Goal: Task Accomplishment & Management: Manage account settings

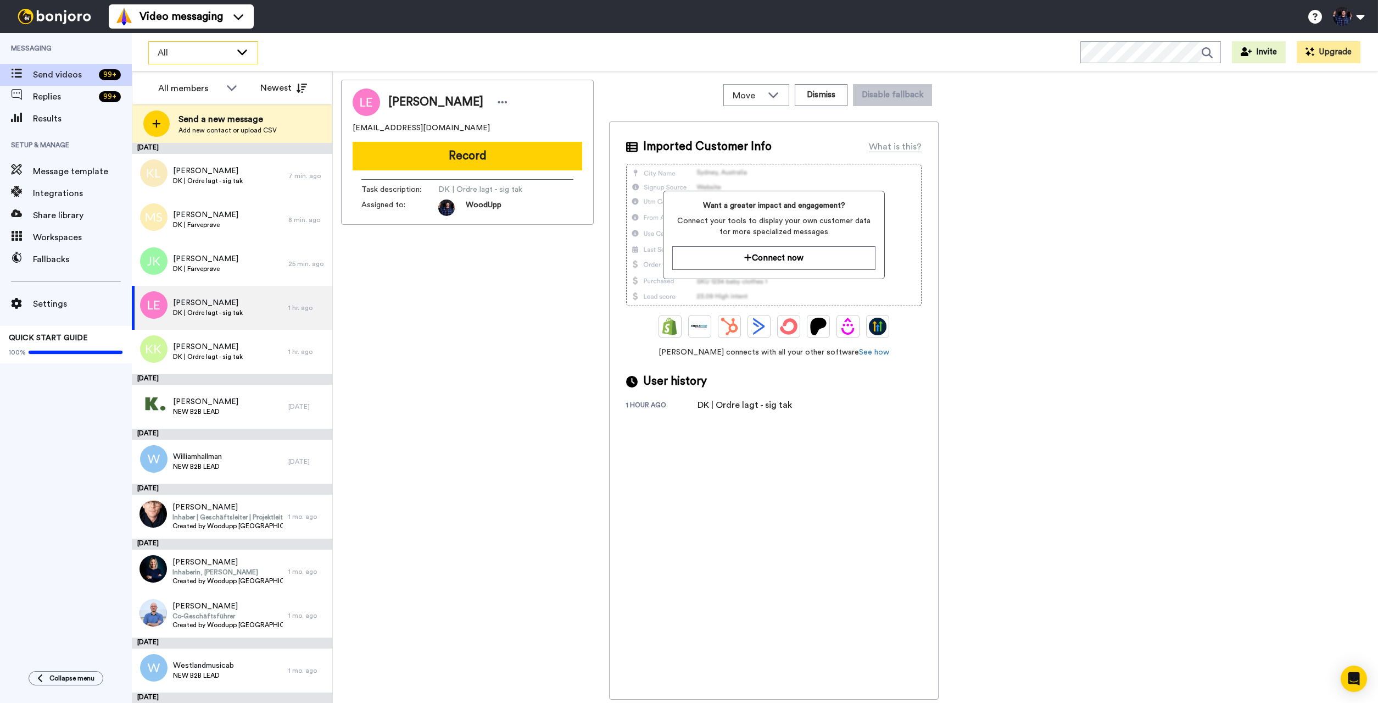
click at [243, 54] on icon at bounding box center [242, 51] width 10 height 5
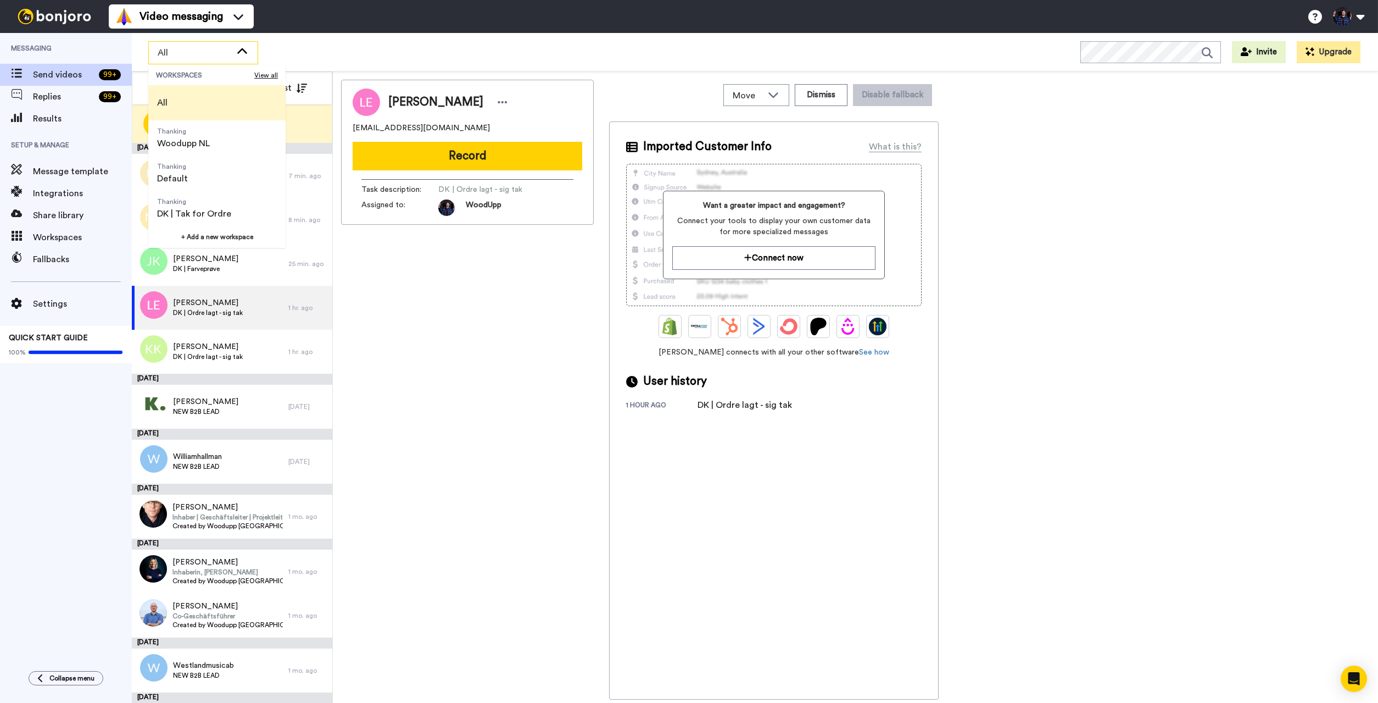
click at [243, 53] on icon at bounding box center [242, 51] width 13 height 11
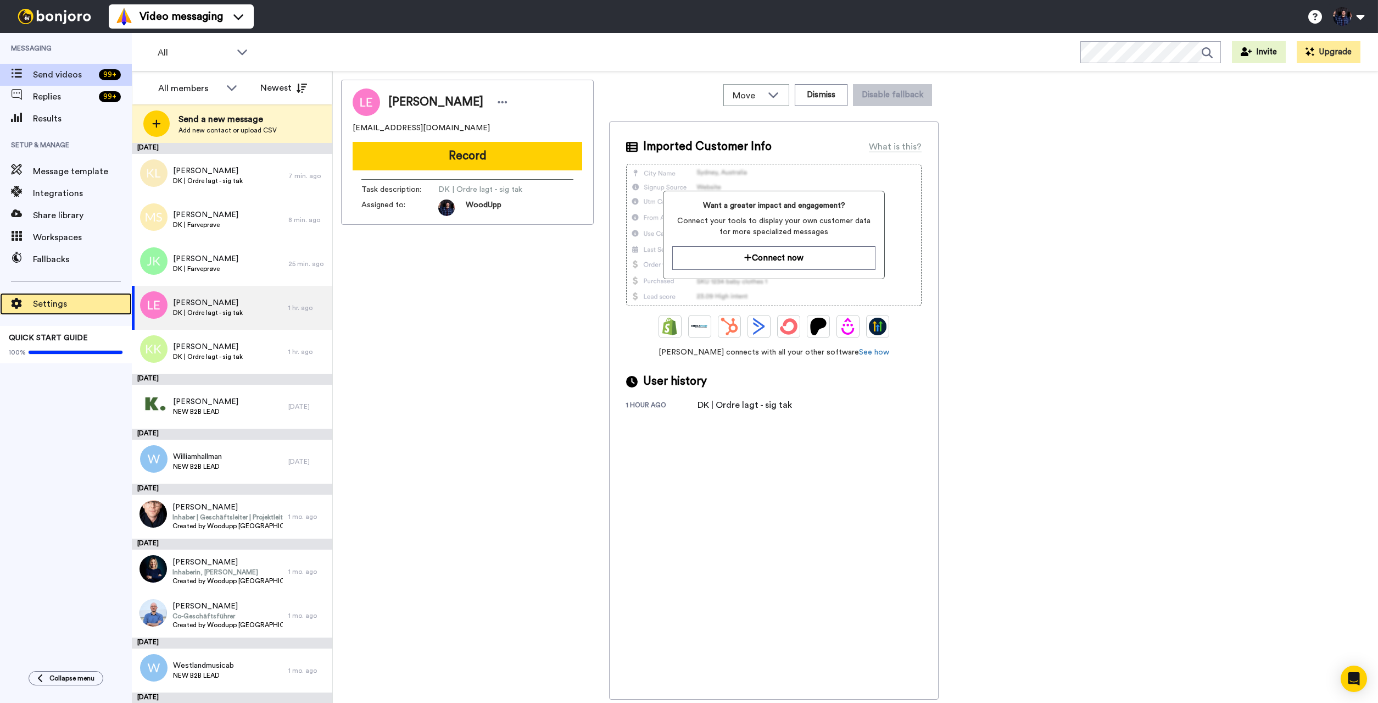
click at [65, 296] on div "Settings" at bounding box center [66, 304] width 132 height 22
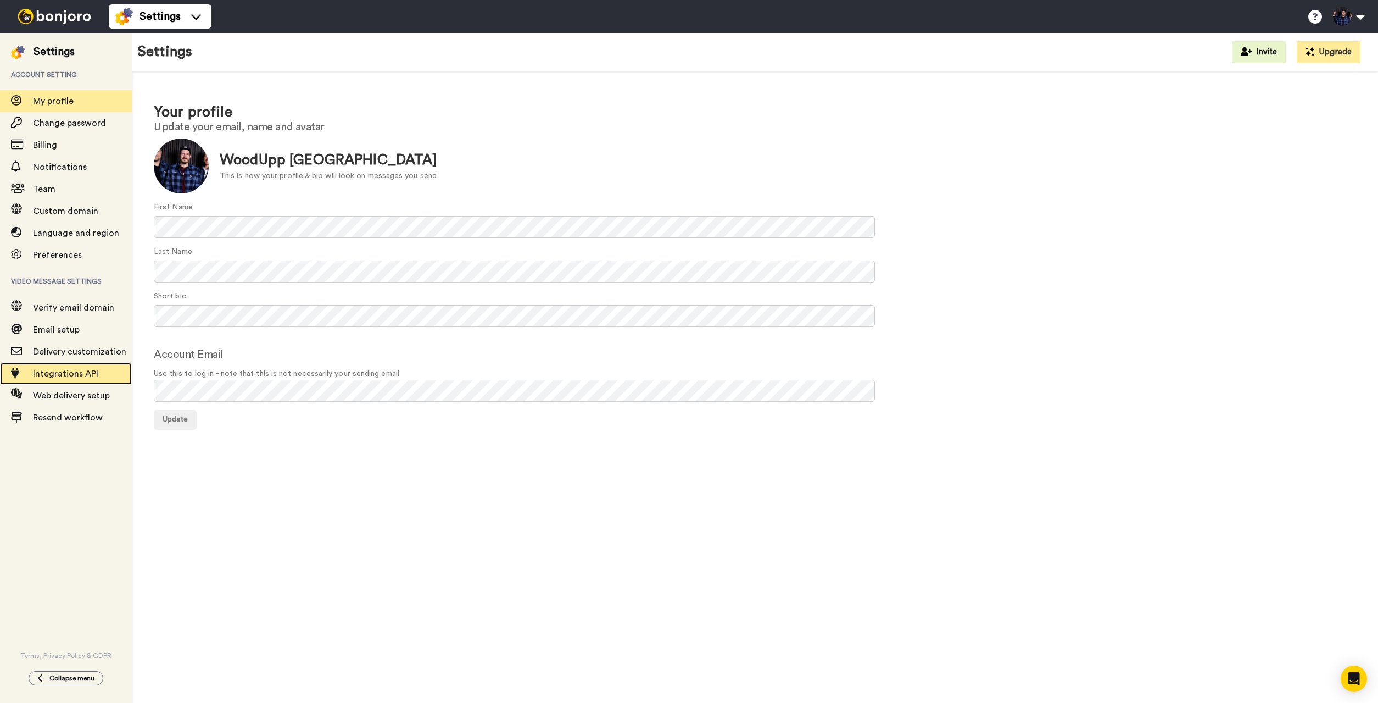
click at [90, 379] on span "Integrations API" at bounding box center [82, 373] width 99 height 13
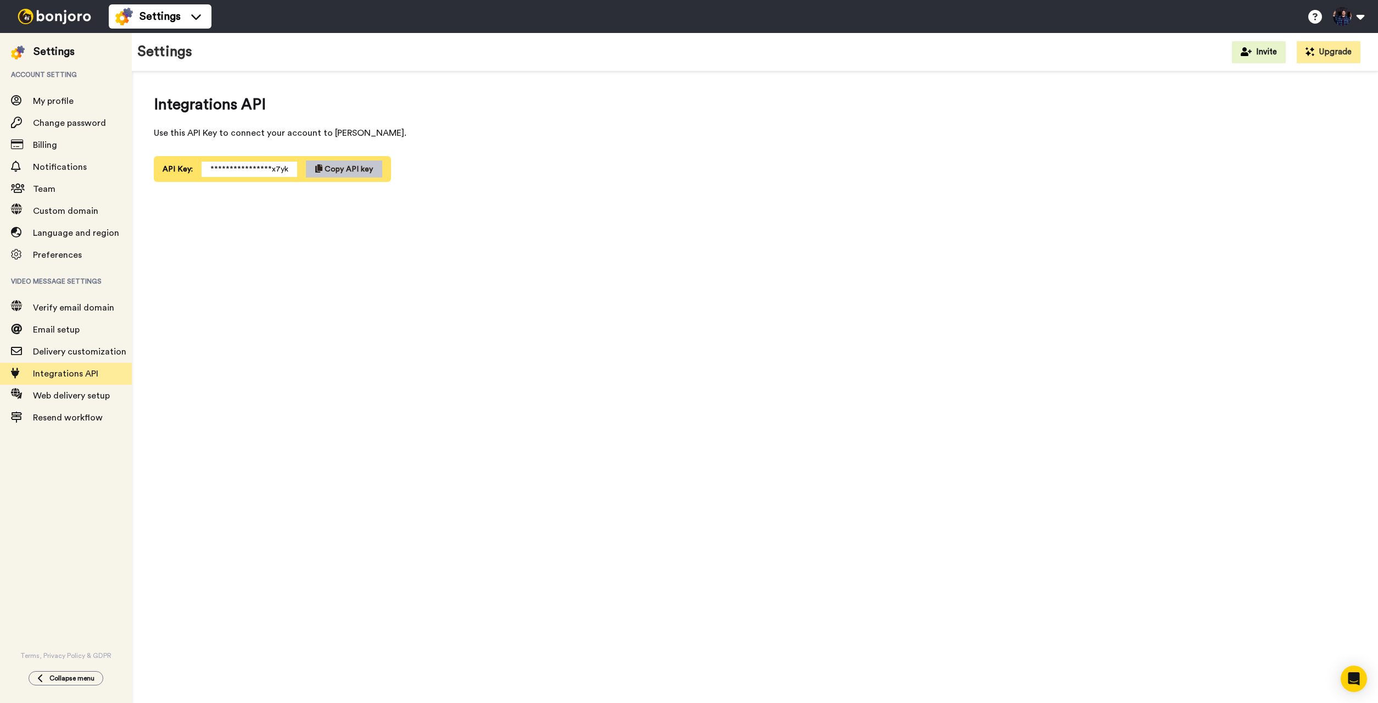
click at [722, 232] on div "**********" at bounding box center [755, 390] width 1246 height 638
click at [93, 377] on span "Integrations API" at bounding box center [82, 373] width 99 height 13
click at [99, 18] on div at bounding box center [54, 16] width 109 height 33
click at [125, 20] on img at bounding box center [124, 17] width 18 height 18
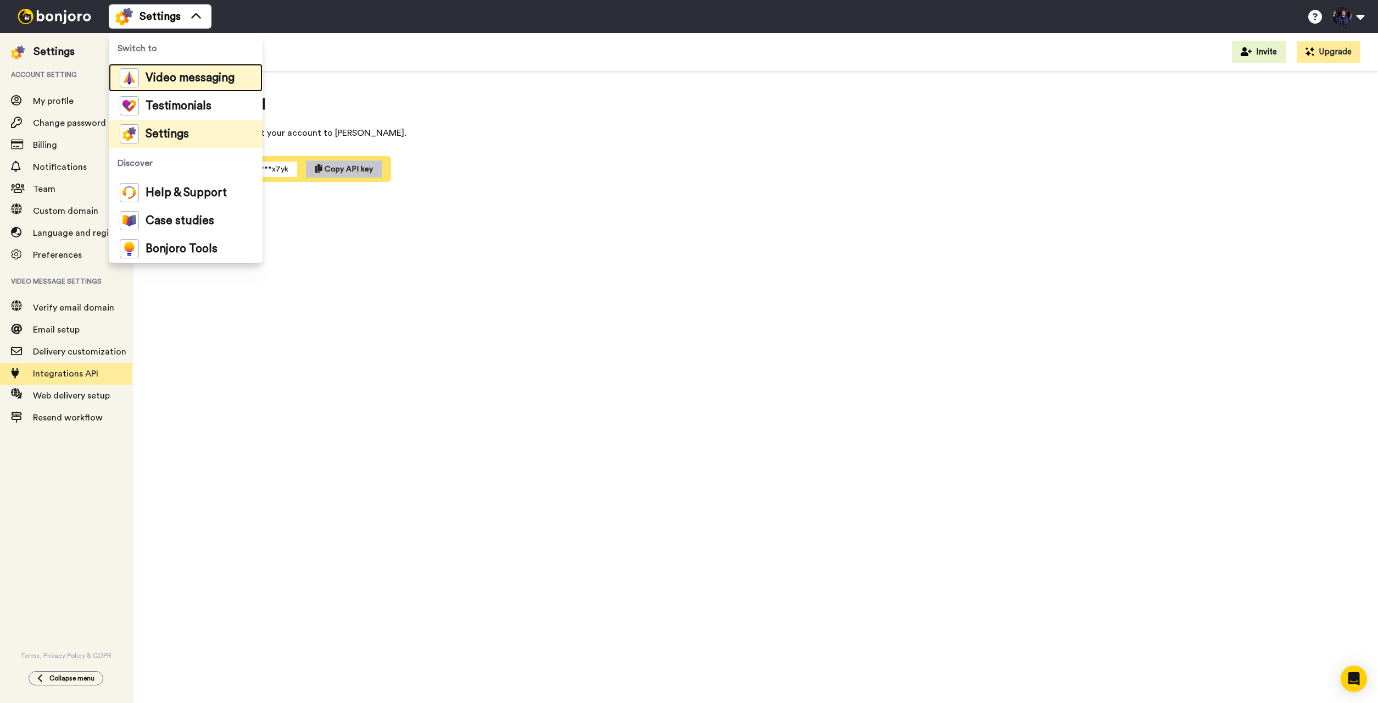
click at [187, 77] on span "Video messaging" at bounding box center [190, 78] width 89 height 11
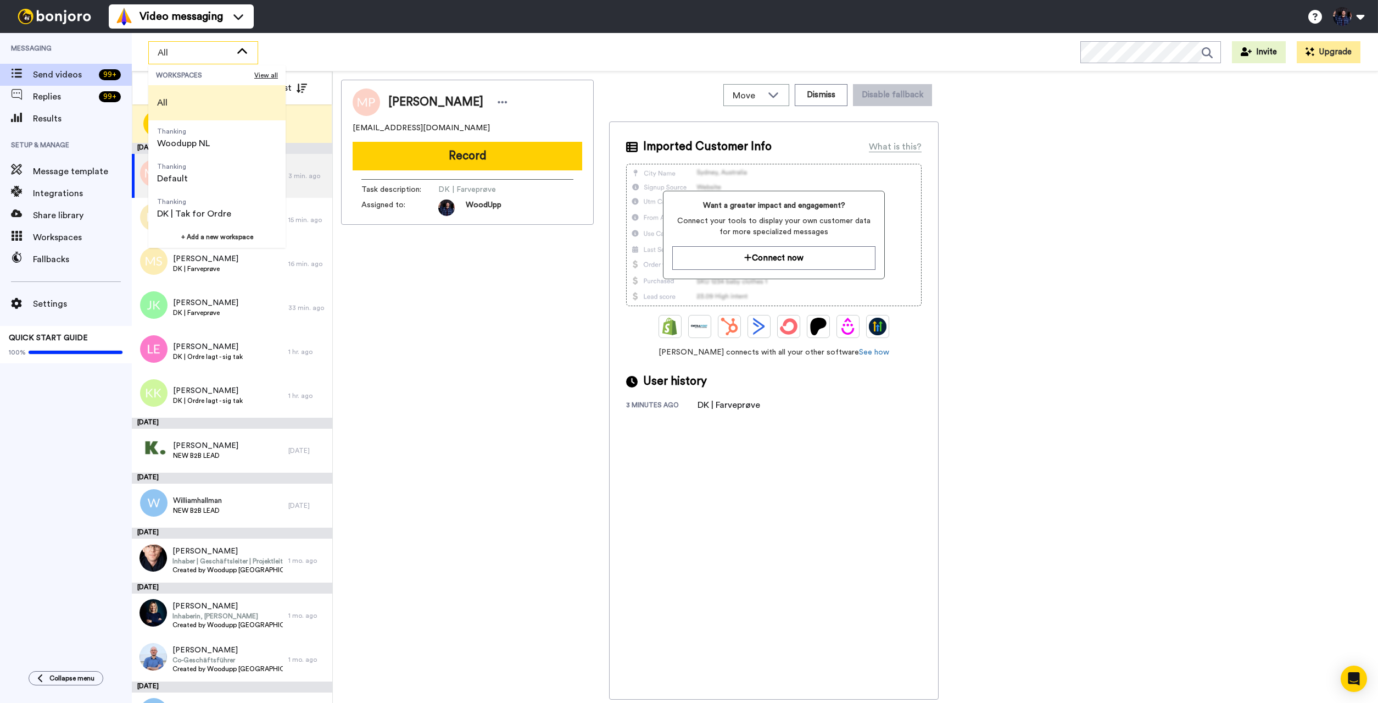
click at [510, 497] on div "[PERSON_NAME] [EMAIL_ADDRESS][DOMAIN_NAME] Record Task description : DK | Farve…" at bounding box center [467, 390] width 253 height 620
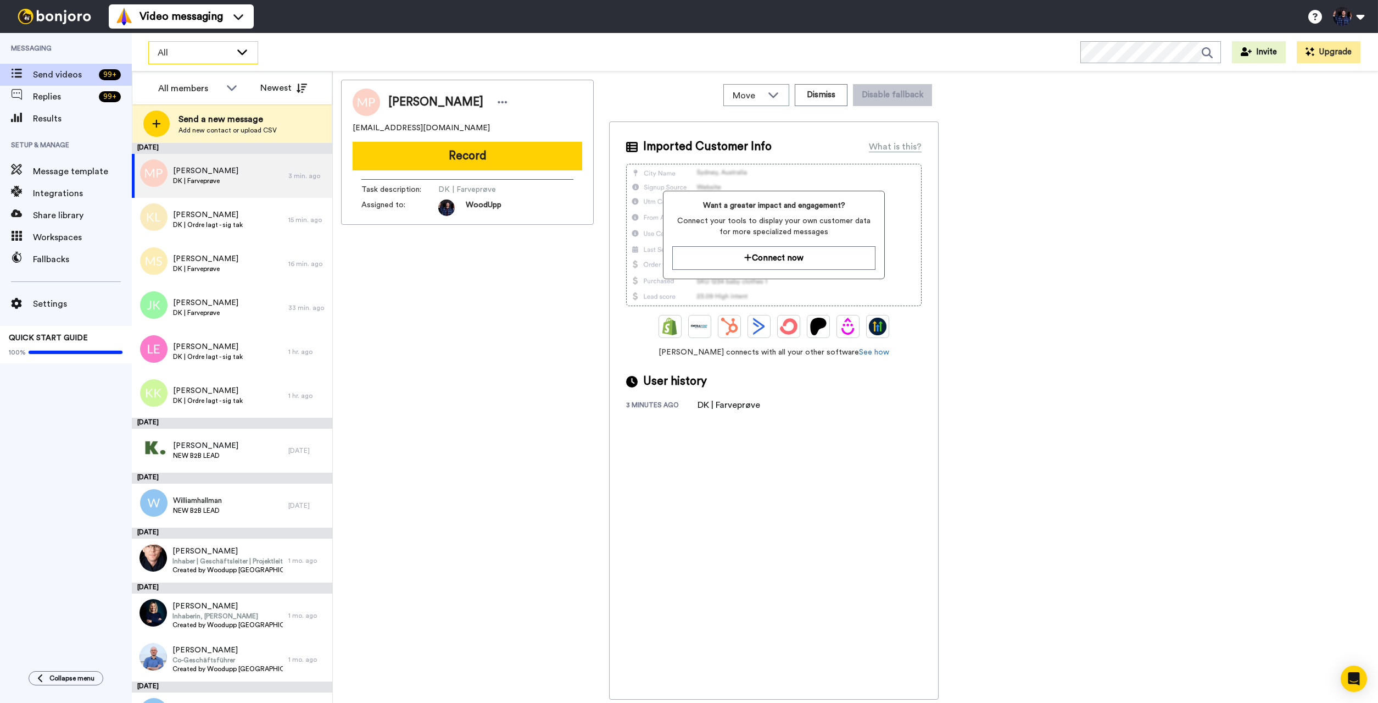
click at [211, 55] on span "All" at bounding box center [195, 52] width 74 height 13
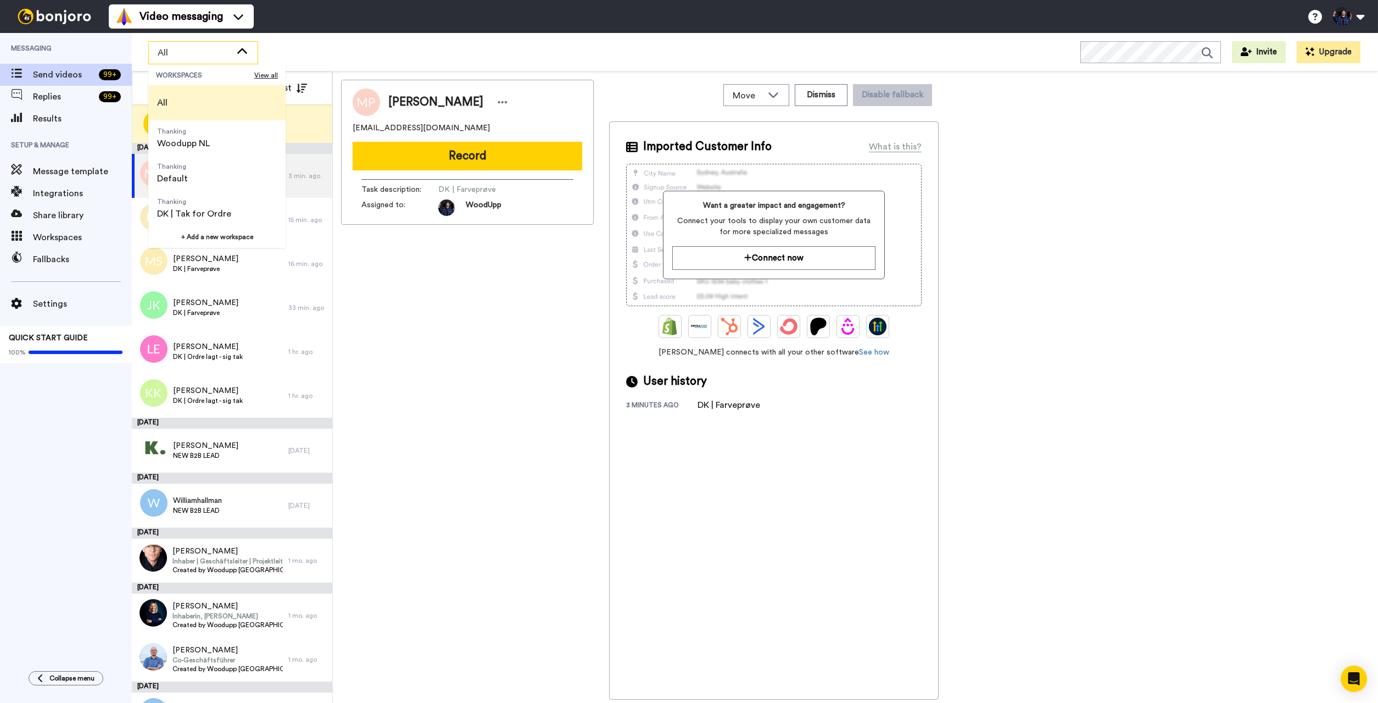
click at [232, 57] on div "All" at bounding box center [203, 53] width 109 height 22
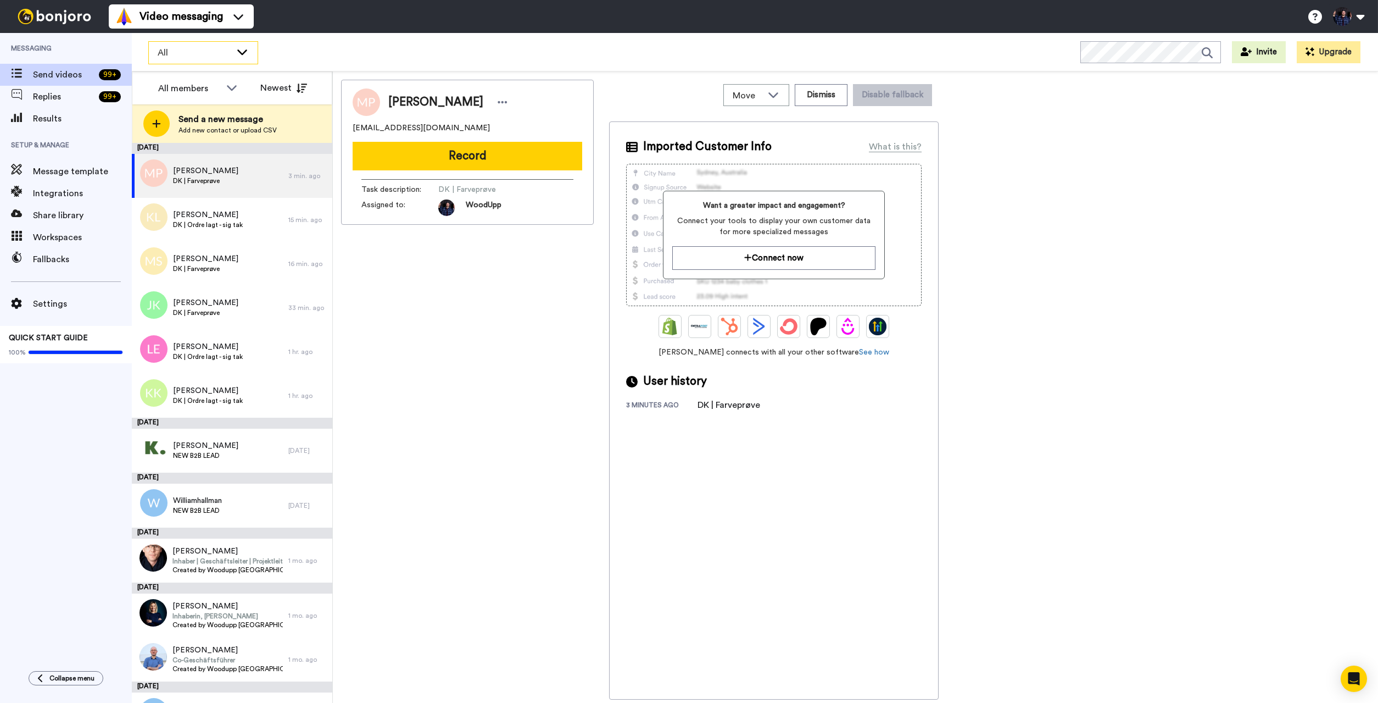
click at [196, 52] on span "All" at bounding box center [195, 52] width 74 height 13
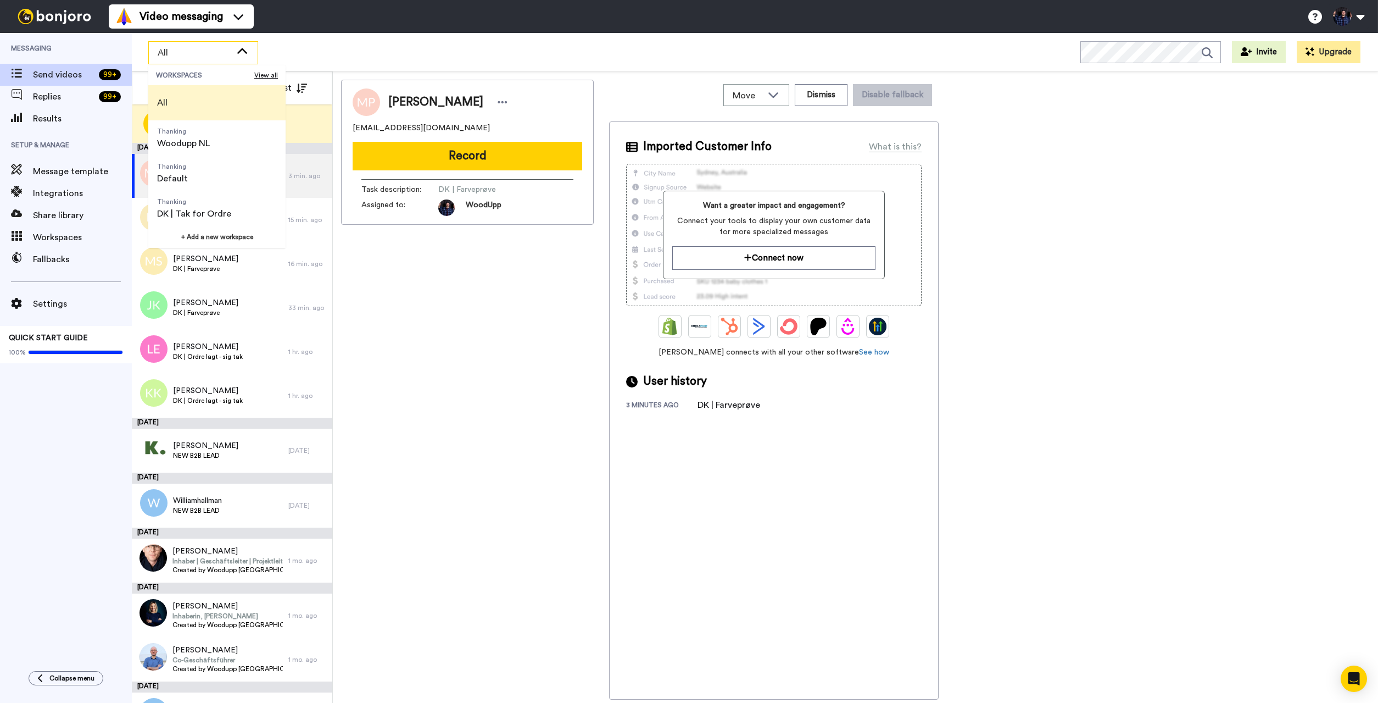
click at [198, 49] on span "All" at bounding box center [195, 52] width 74 height 13
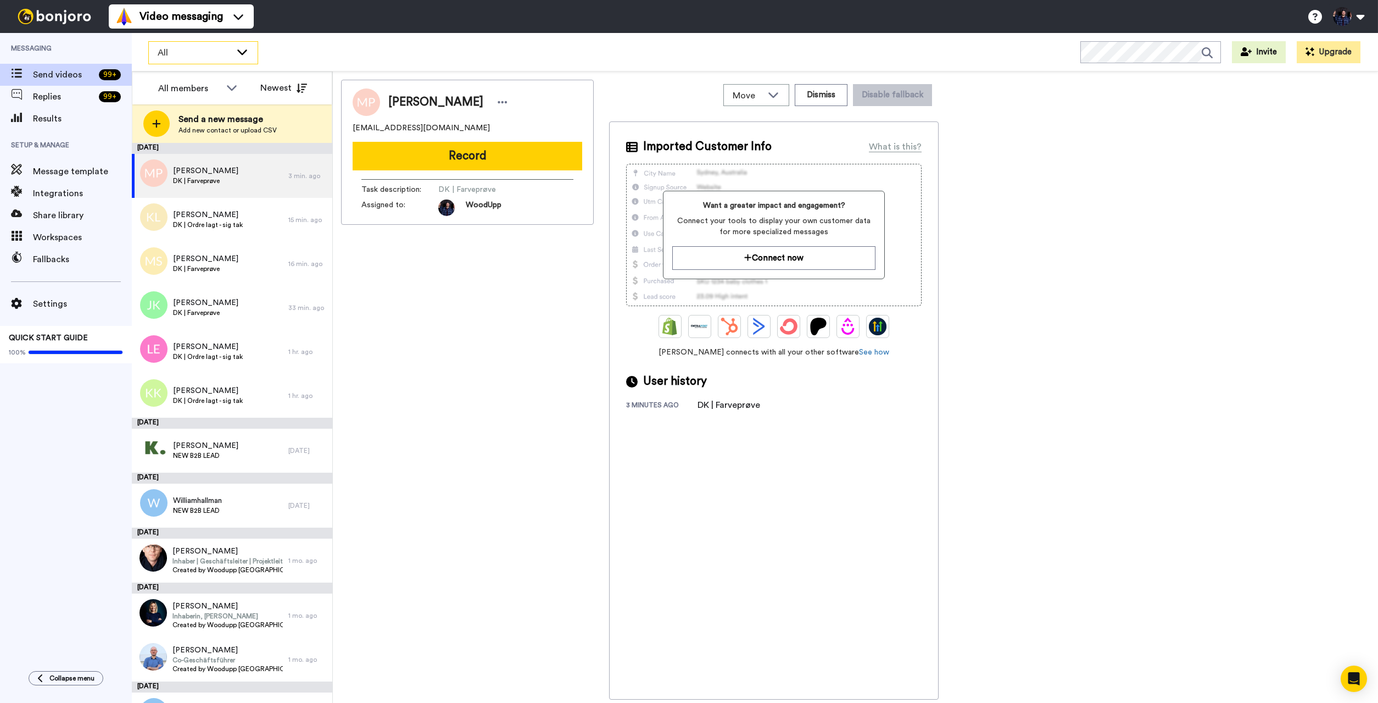
click at [227, 51] on span "All" at bounding box center [195, 52] width 74 height 13
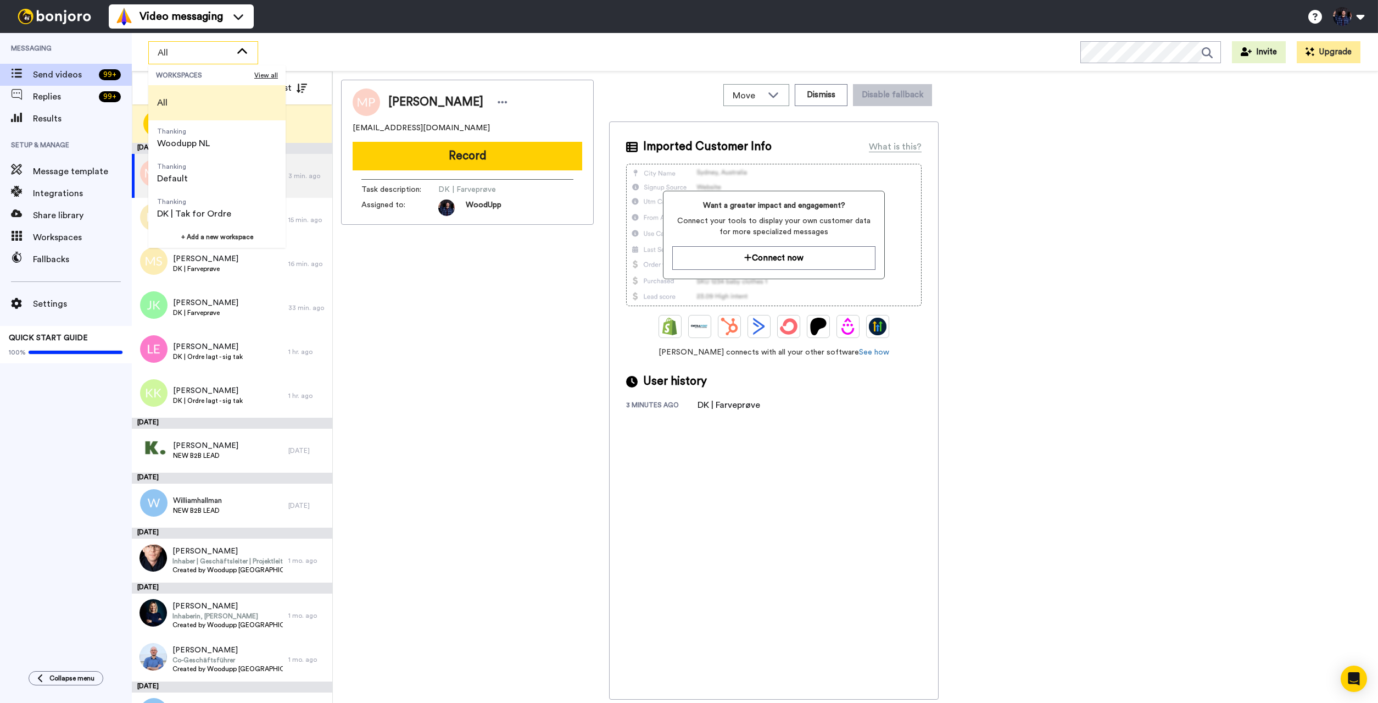
click at [483, 369] on div "Morten Poulsen mortenpoulsen77@gmail.com Record Task description : DK | Farvepr…" at bounding box center [467, 390] width 253 height 620
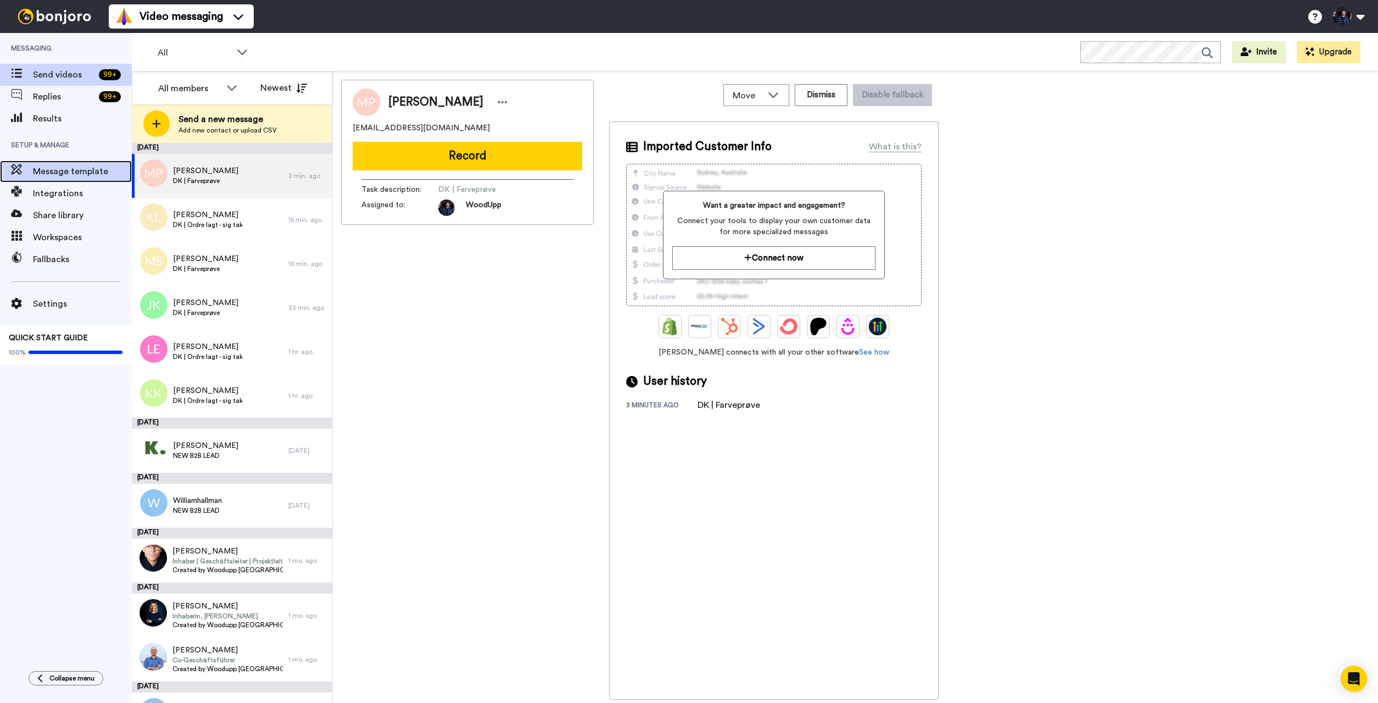
click at [73, 168] on span "Message template" at bounding box center [82, 171] width 99 height 13
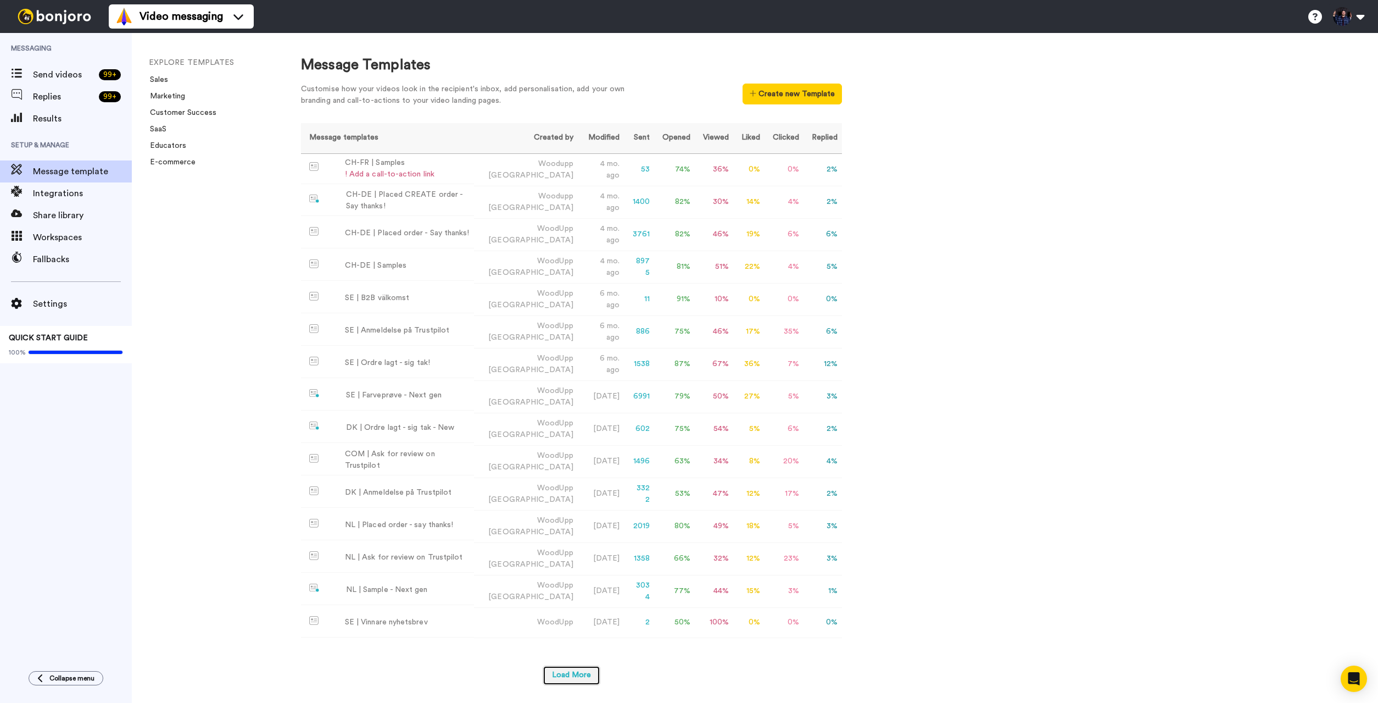
click at [573, 669] on button "Load More" at bounding box center [572, 675] width 58 height 20
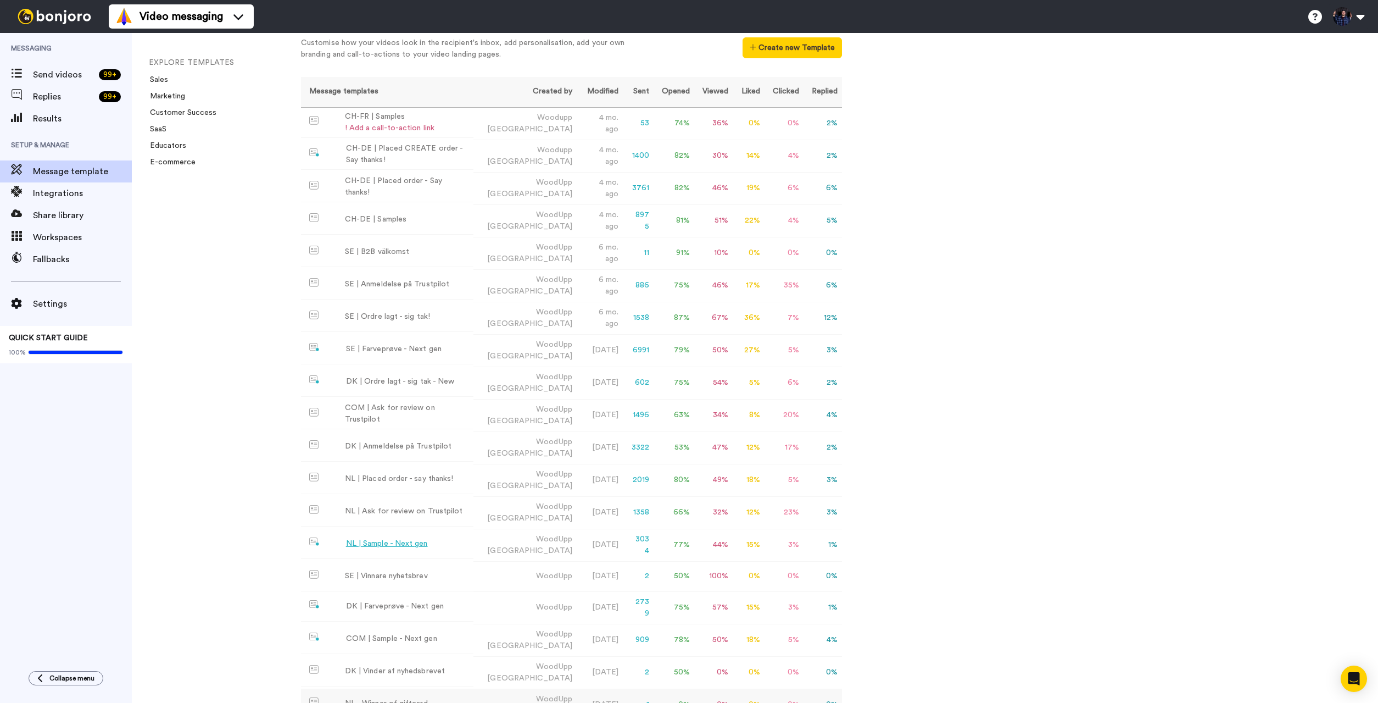
scroll to position [185, 0]
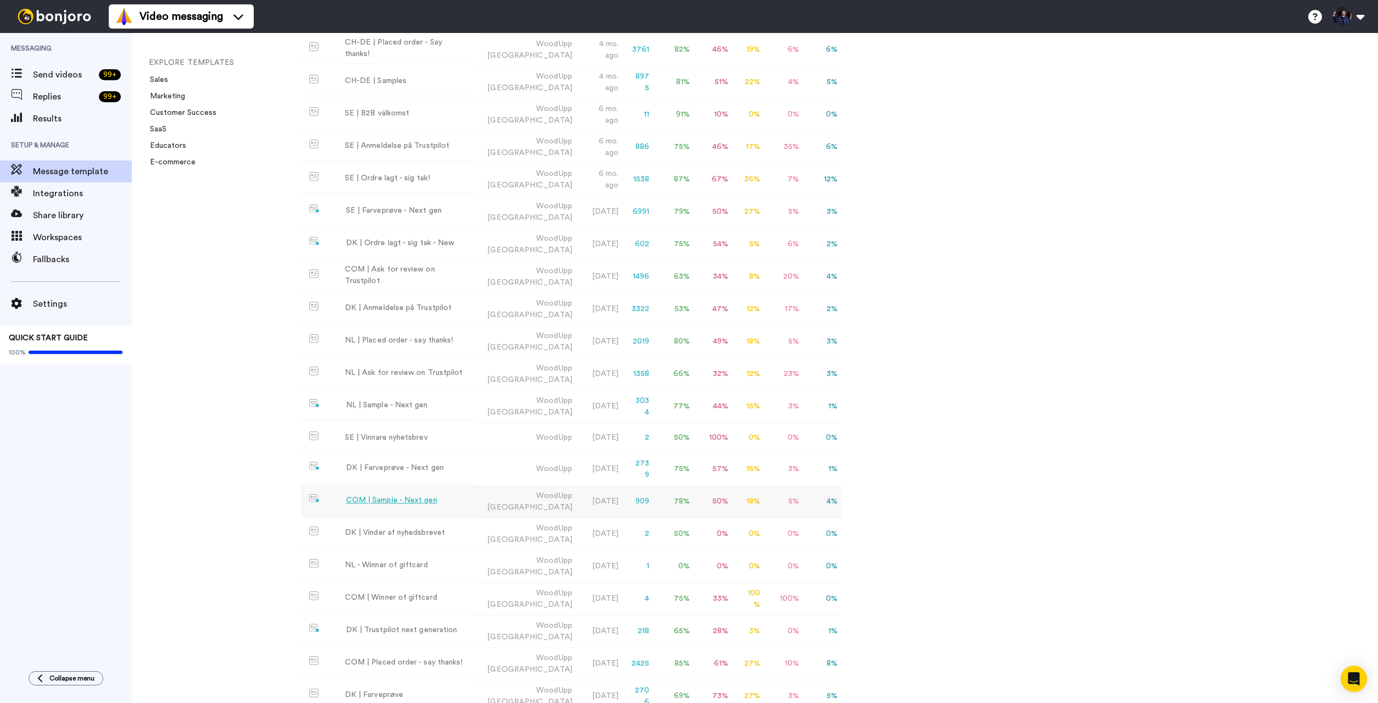
click at [395, 494] on div "COM | Sample - Next gen" at bounding box center [391, 500] width 91 height 12
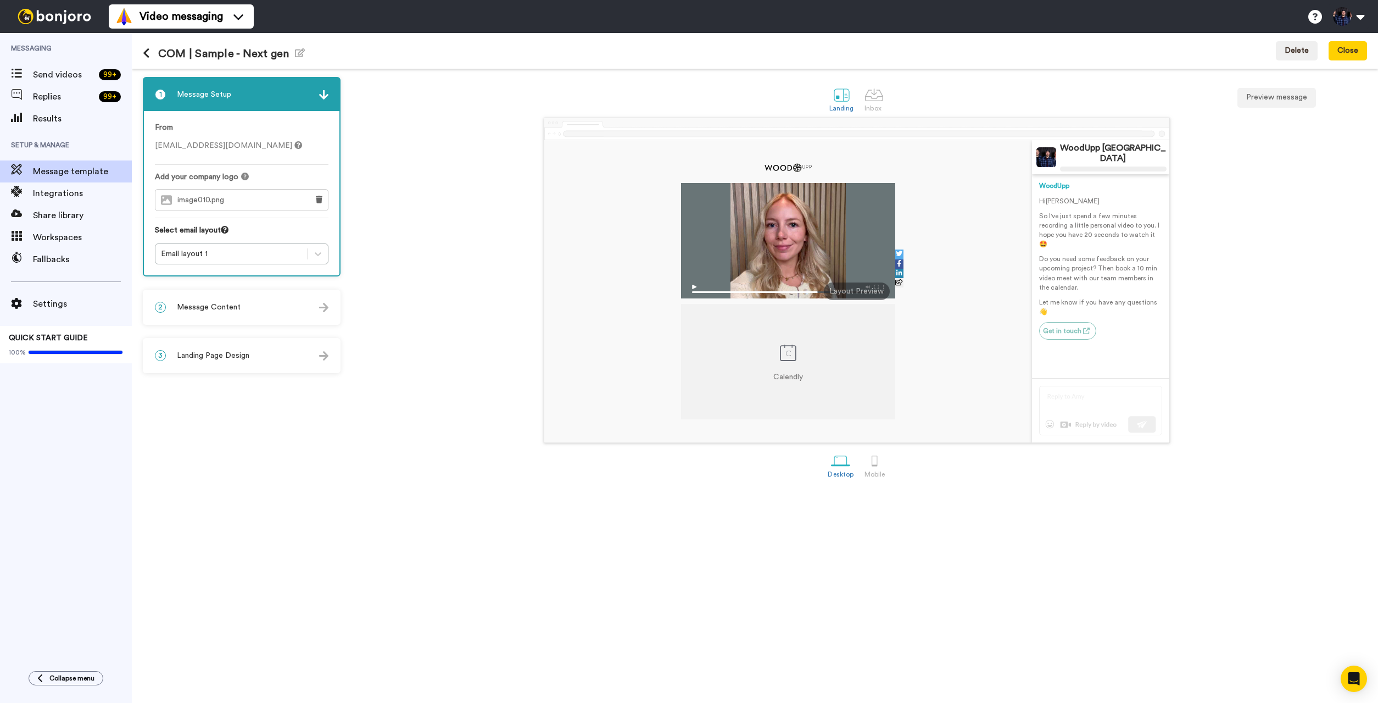
click at [291, 313] on div "2 Message Content" at bounding box center [242, 307] width 196 height 33
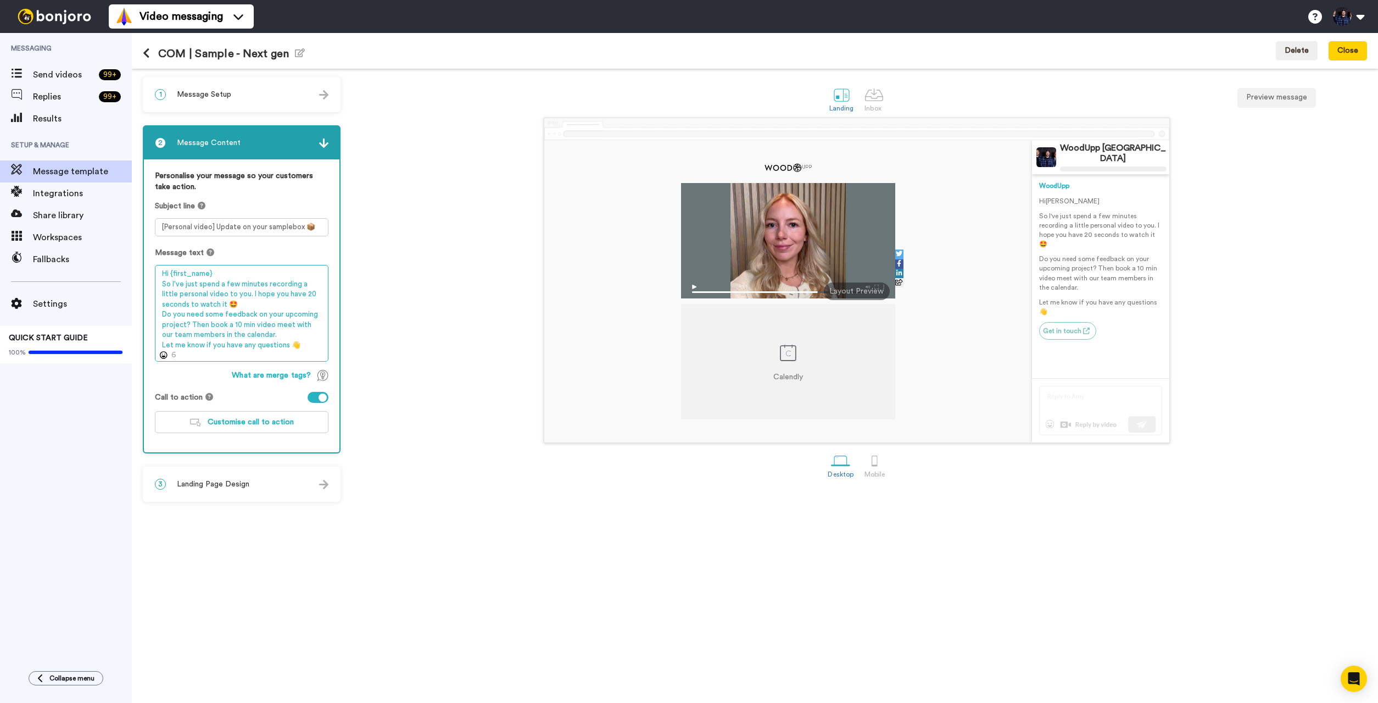
drag, startPoint x: 302, startPoint y: 349, endPoint x: 202, endPoint y: 333, distance: 101.2
click at [202, 333] on textarea "Hi {first_name} So I've just spend a few minutes recording a little personal vi…" at bounding box center [242, 313] width 174 height 97
click at [314, 353] on textarea "Hi {first_name} So I've just spend a few minutes recording a little personal vi…" at bounding box center [242, 313] width 174 height 97
click at [284, 337] on textarea "Hi {first_name} So I've just spend a few minutes recording a little personal vi…" at bounding box center [242, 313] width 174 height 97
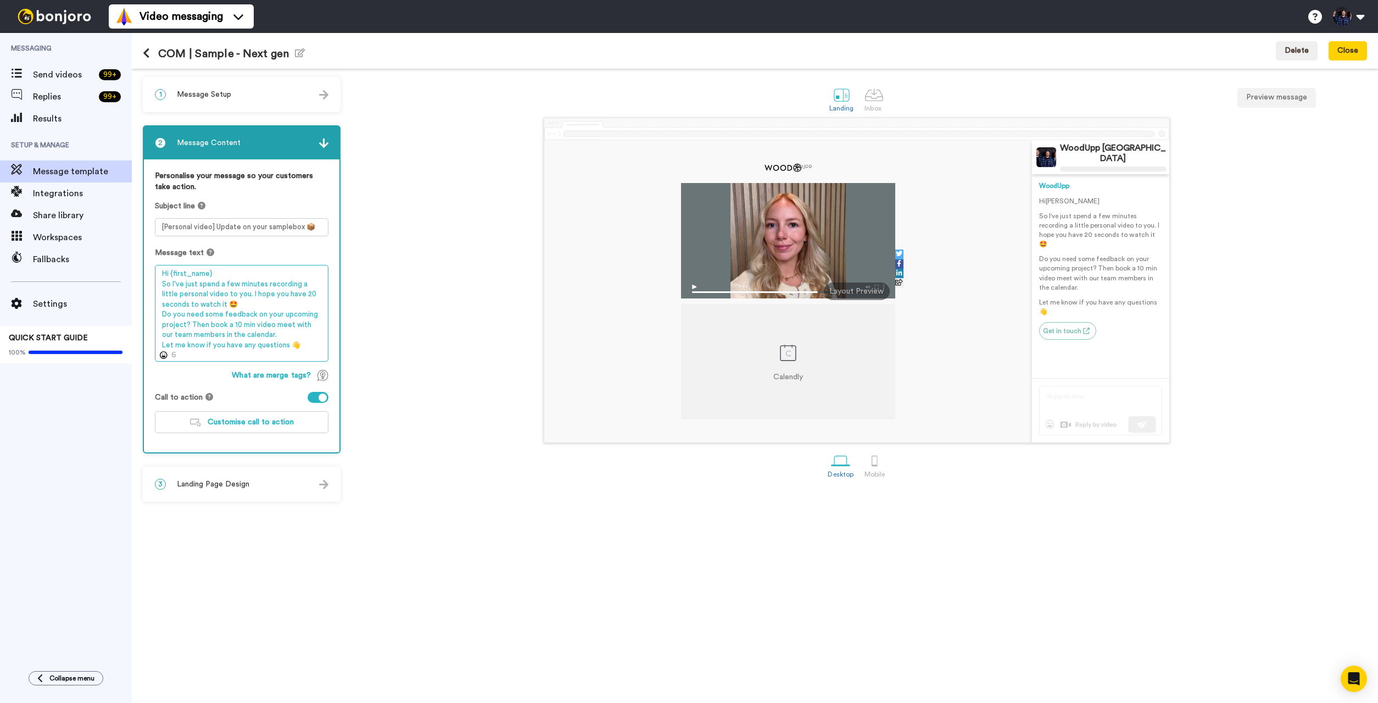
drag, startPoint x: 192, startPoint y: 326, endPoint x: 279, endPoint y: 335, distance: 86.7
click at [279, 335] on textarea "Hi {first_name} So I've just spend a few minutes recording a little personal vi…" at bounding box center [242, 313] width 174 height 97
click at [301, 346] on textarea "Hi {first_name} So I've just spend a few minutes recording a little personal vi…" at bounding box center [242, 313] width 174 height 97
click at [68, 82] on div "Send videos 99 +" at bounding box center [66, 75] width 132 height 22
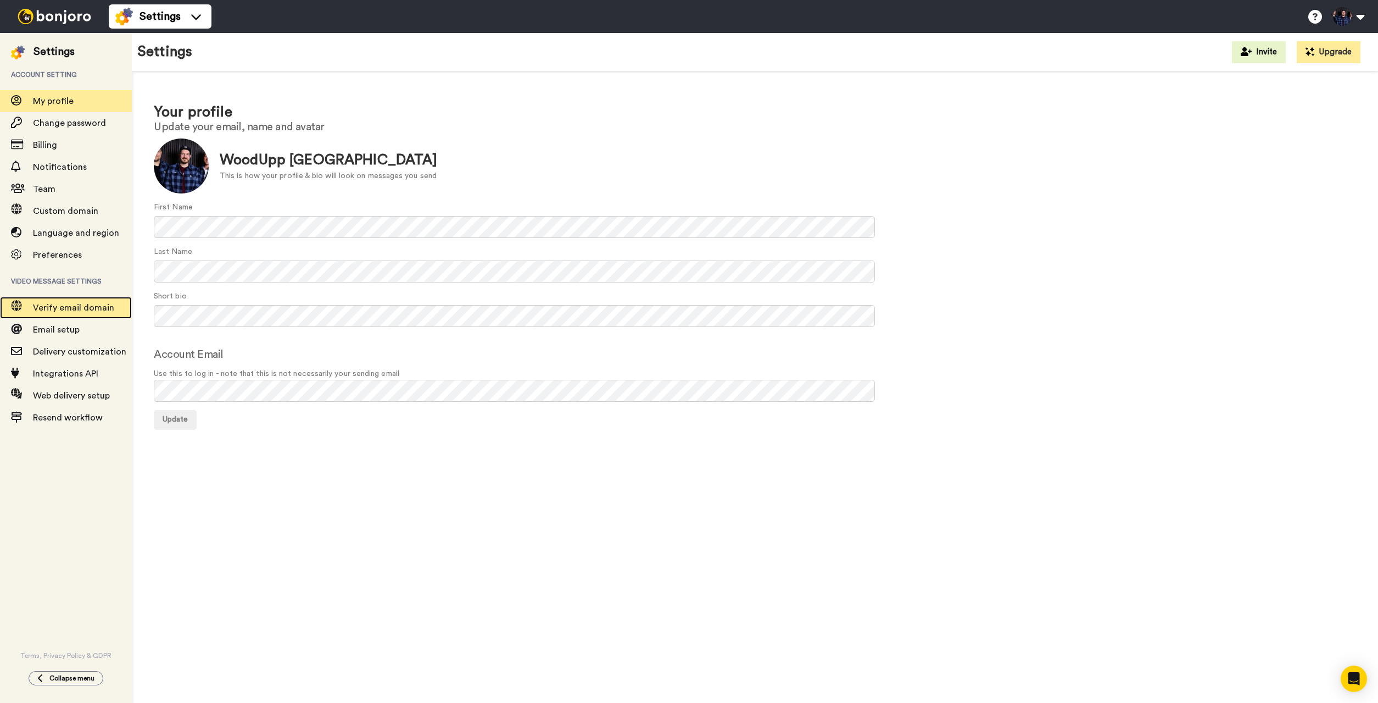
click at [99, 305] on span "Verify email domain" at bounding box center [73, 307] width 81 height 9
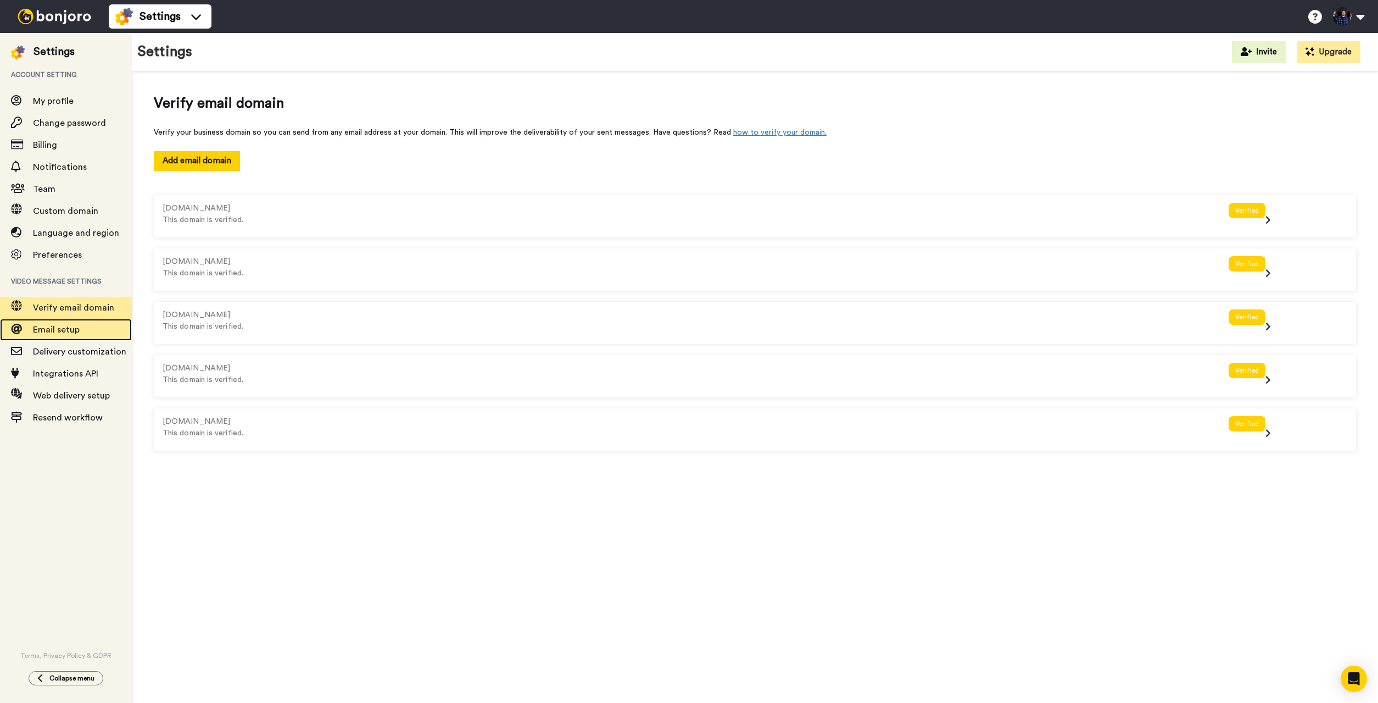
click at [69, 334] on span "Email setup" at bounding box center [82, 329] width 99 height 13
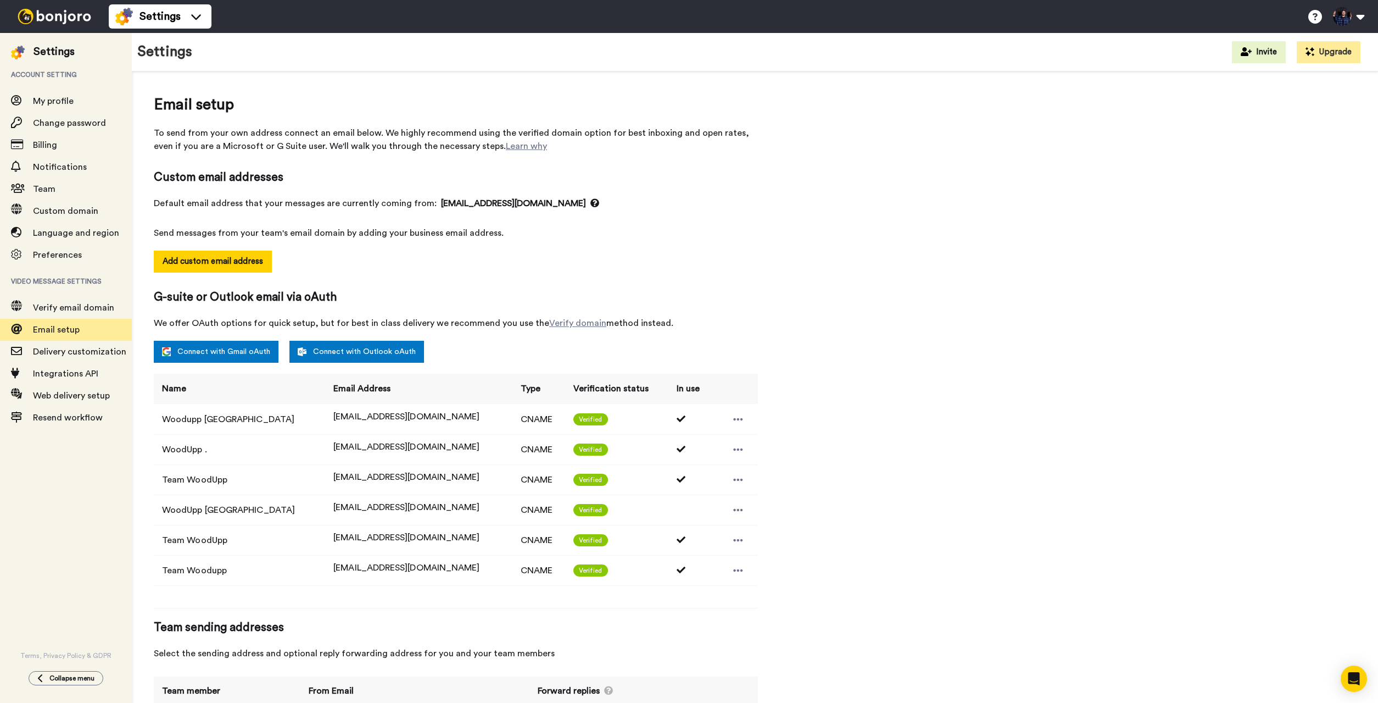
select select "105588"
select select "102120"
select select "100458"
select select "86738"
click at [151, 21] on span "Settings" at bounding box center [160, 16] width 41 height 15
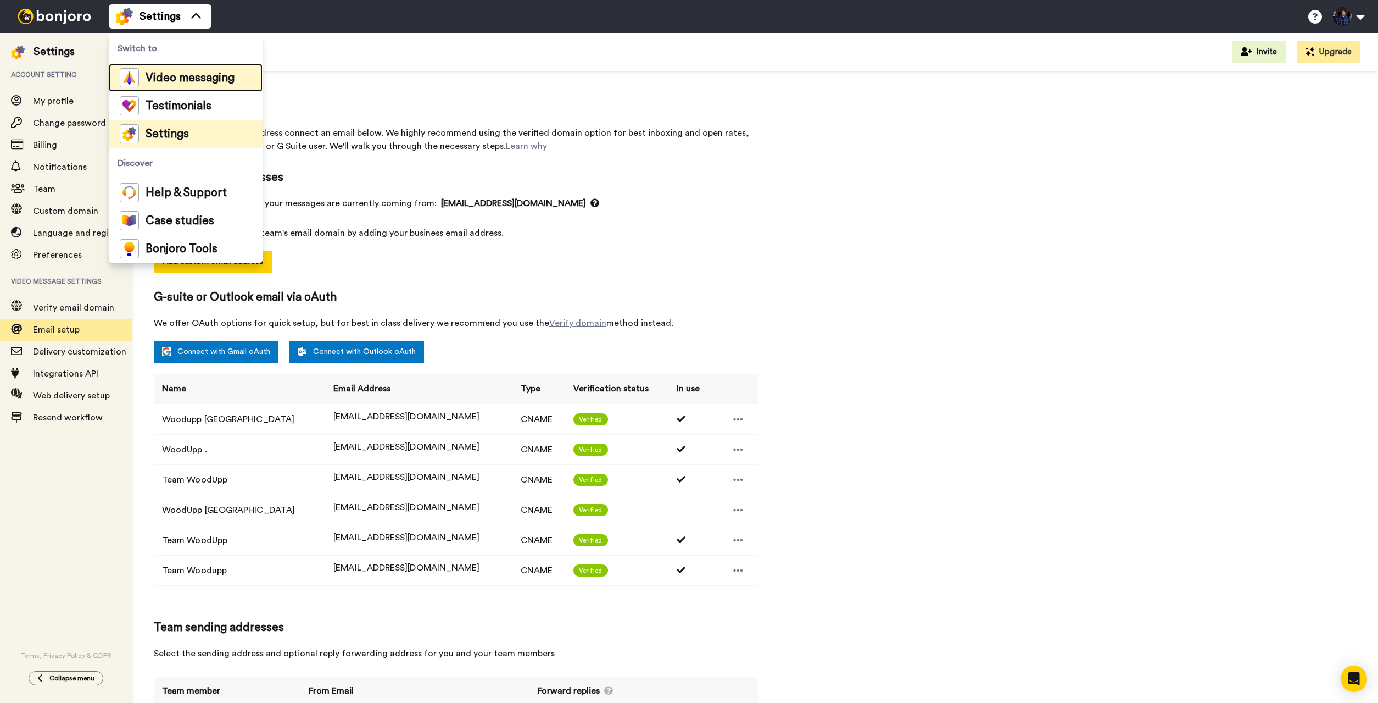
click at [174, 80] on span "Video messaging" at bounding box center [190, 78] width 89 height 11
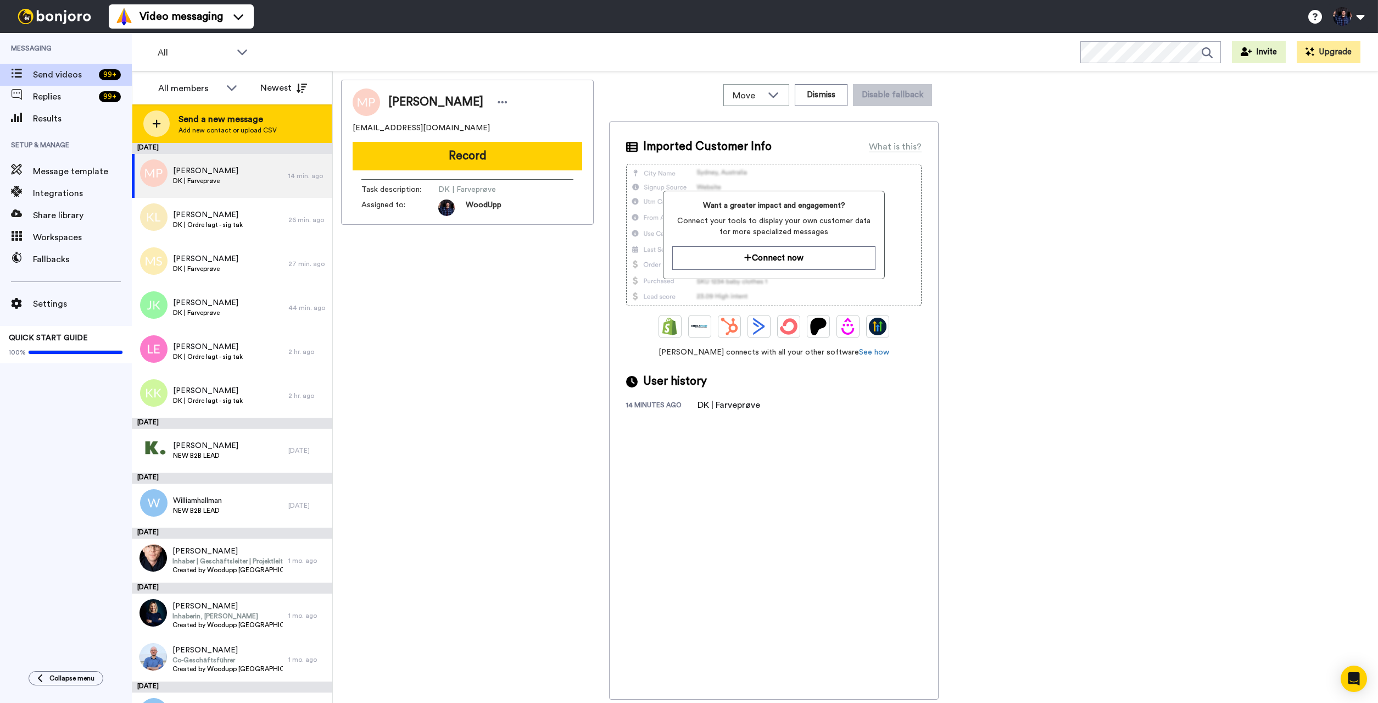
click at [261, 122] on span "Send a new message" at bounding box center [228, 119] width 98 height 13
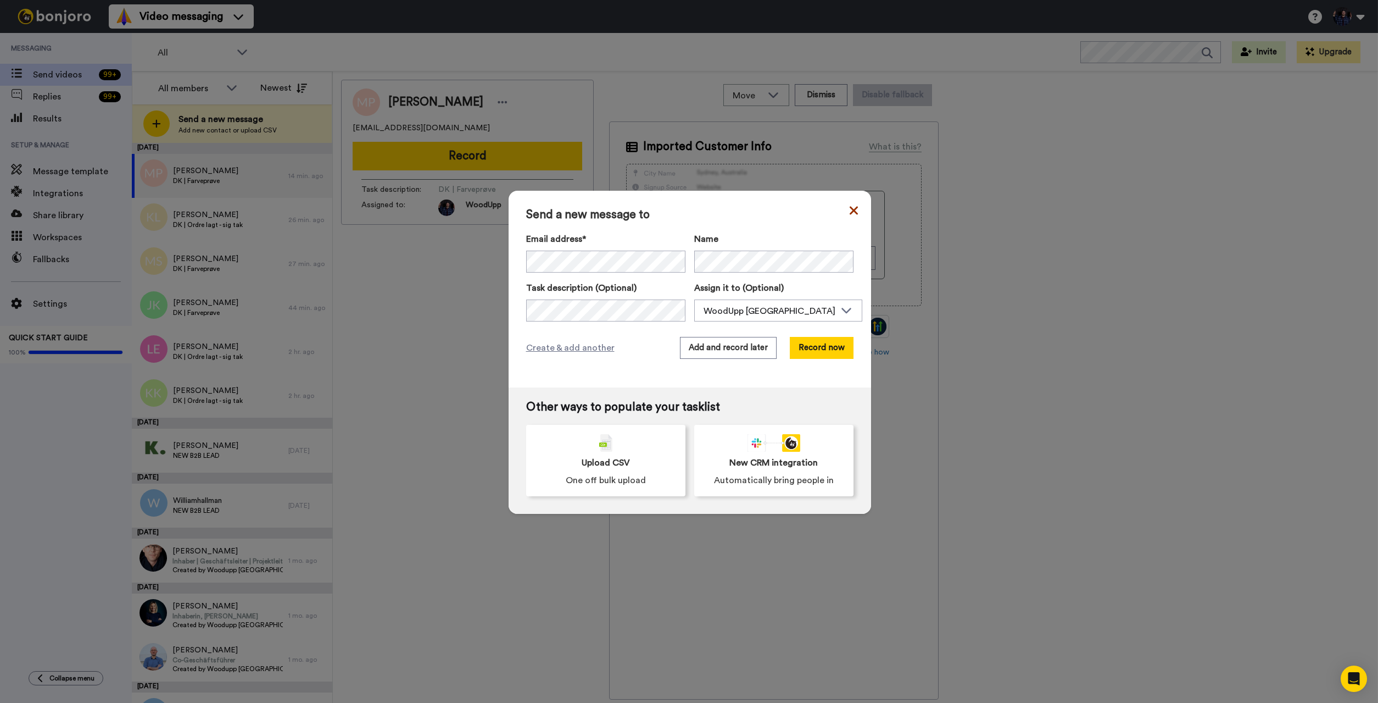
click at [856, 212] on icon at bounding box center [853, 210] width 8 height 8
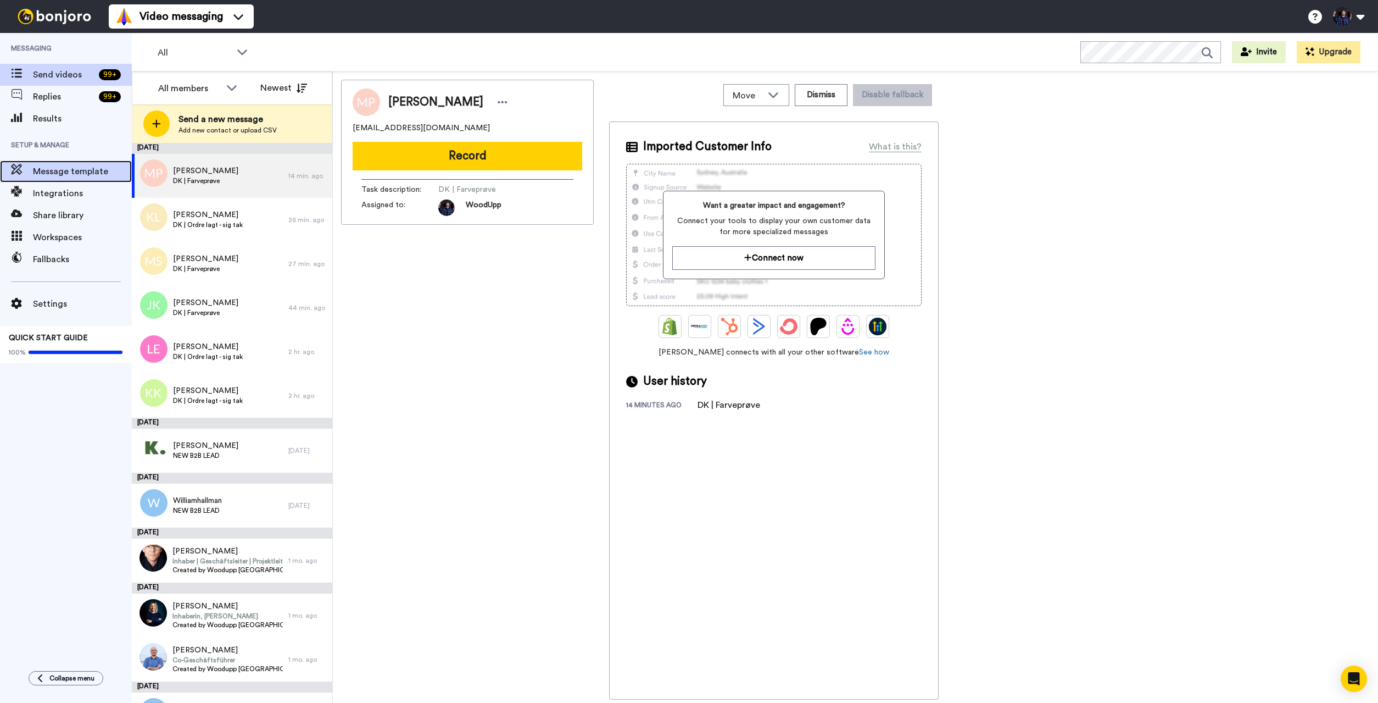
click at [79, 172] on span "Message template" at bounding box center [82, 171] width 99 height 13
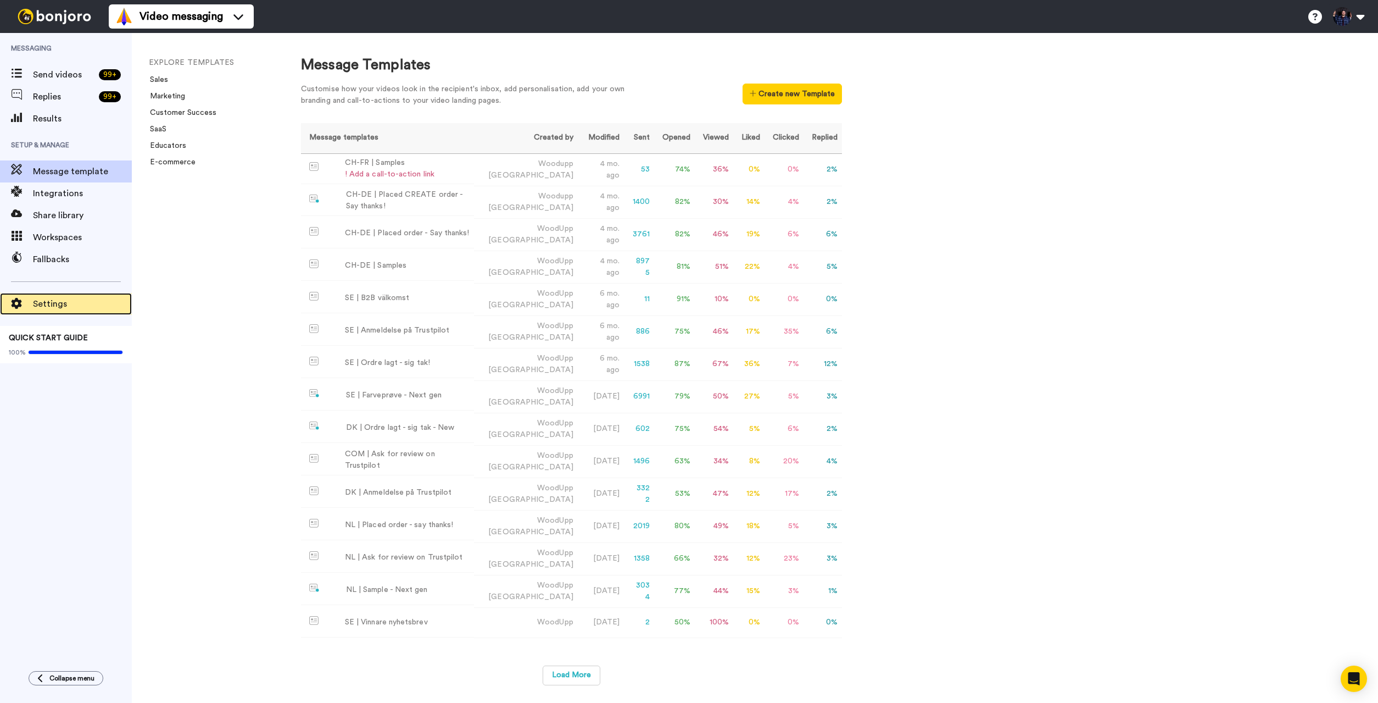
click at [64, 300] on span "Settings" at bounding box center [82, 303] width 99 height 13
click at [1030, 306] on div "Message Templates Customise how your videos look in the recipient's inbox, add …" at bounding box center [828, 368] width 1099 height 670
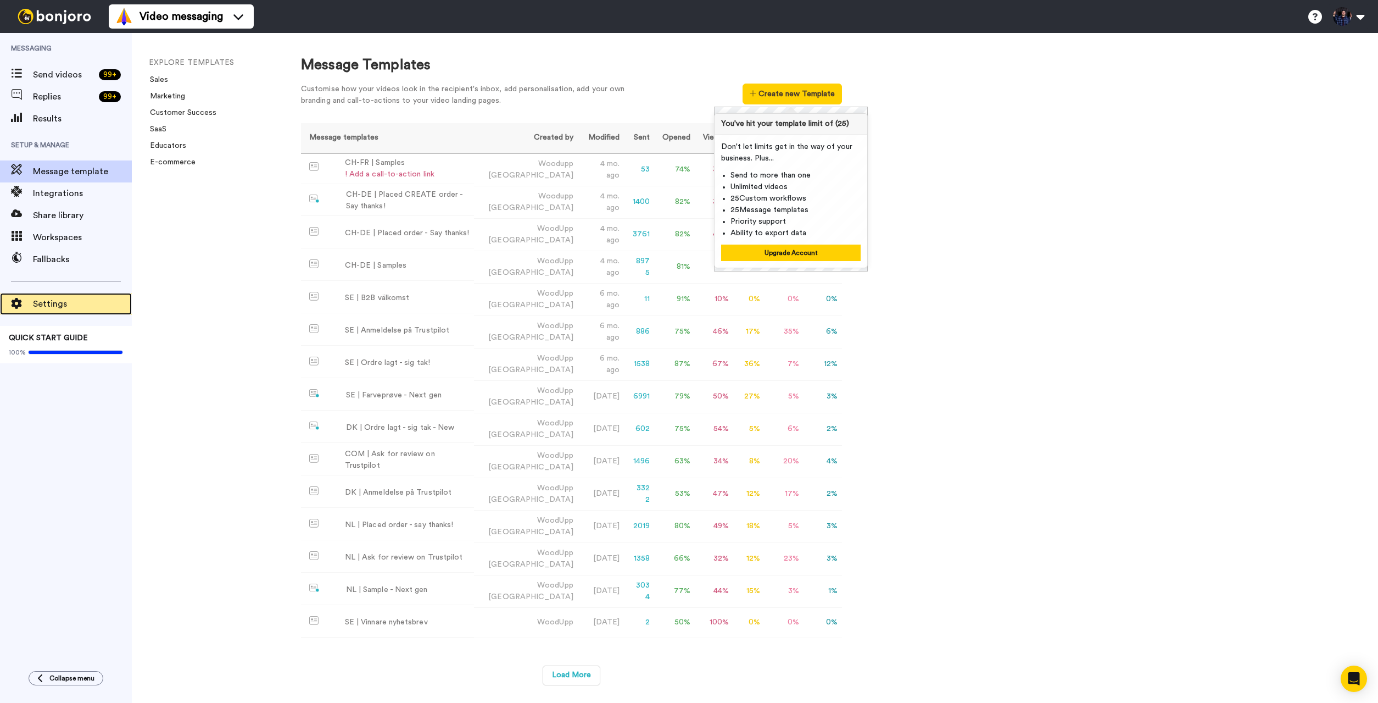
click at [57, 297] on div "Settings" at bounding box center [66, 304] width 132 height 22
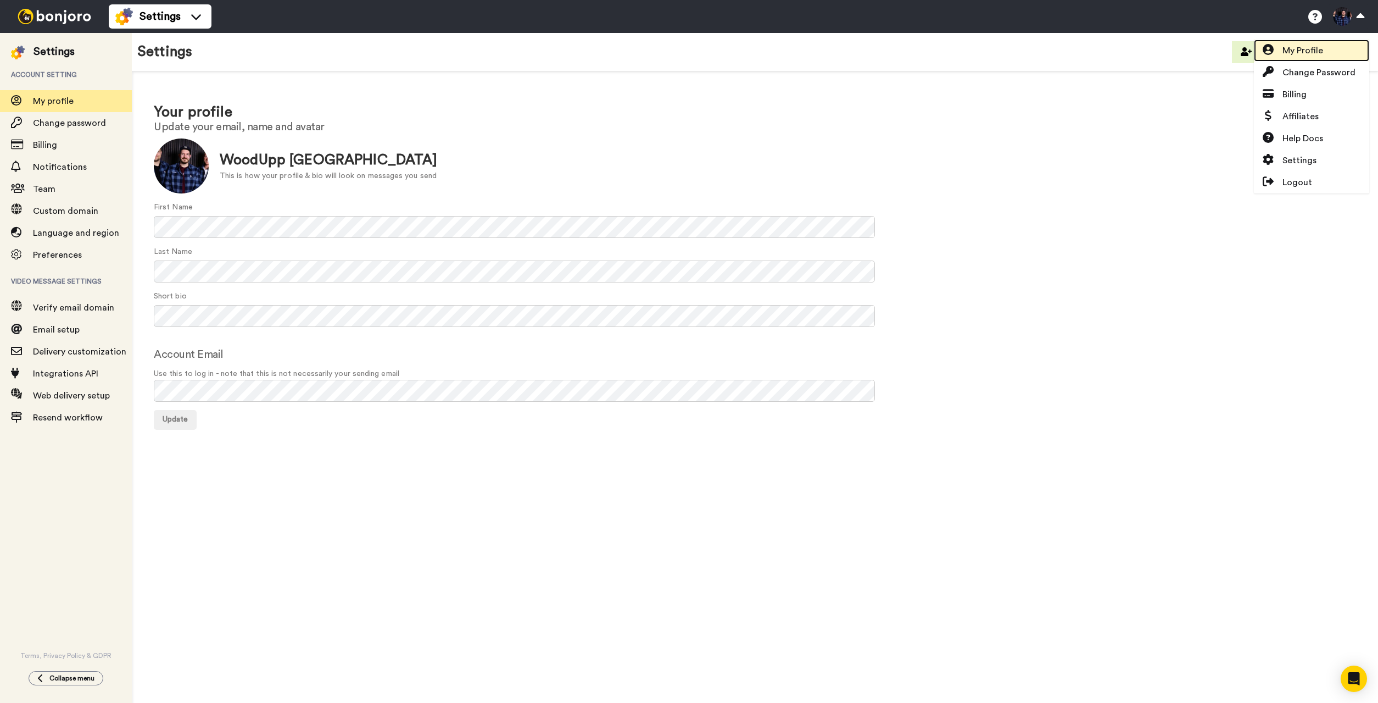
click at [1309, 59] on link "My Profile" at bounding box center [1311, 51] width 115 height 22
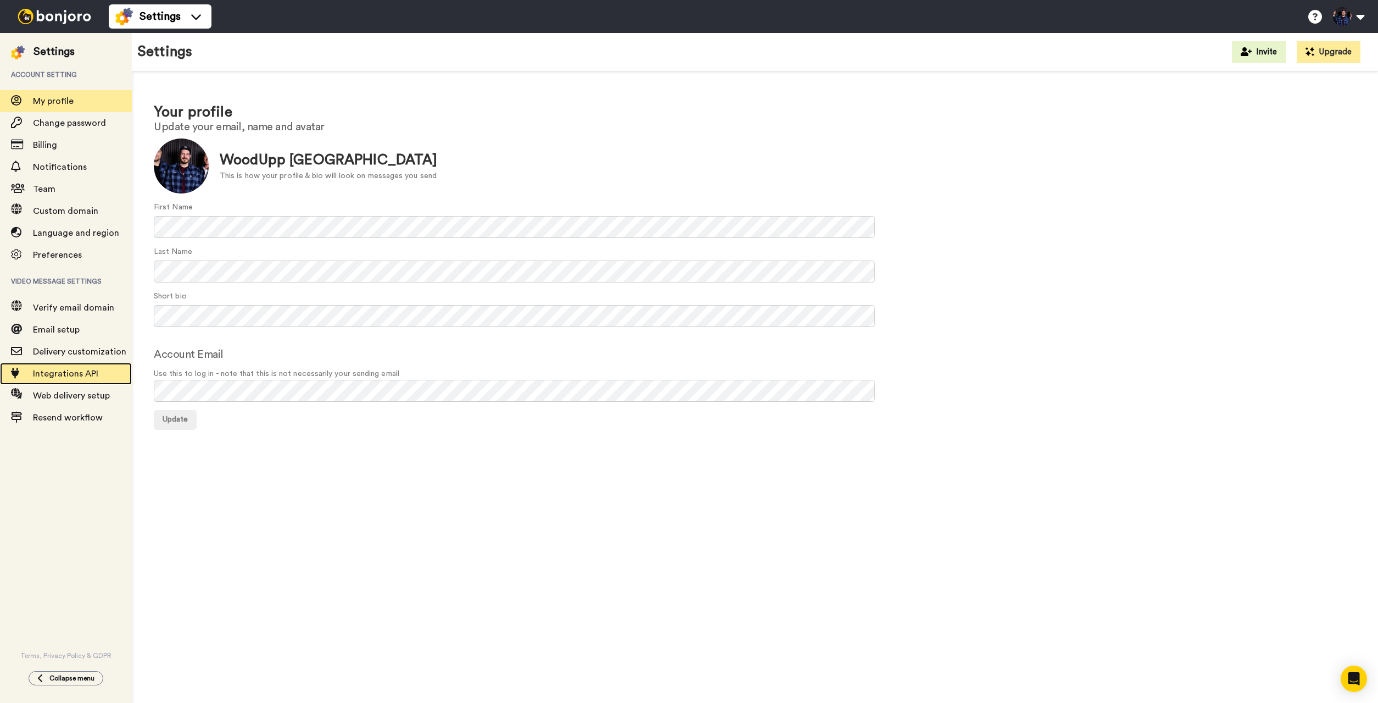
click at [47, 367] on span "Integrations API" at bounding box center [82, 373] width 99 height 13
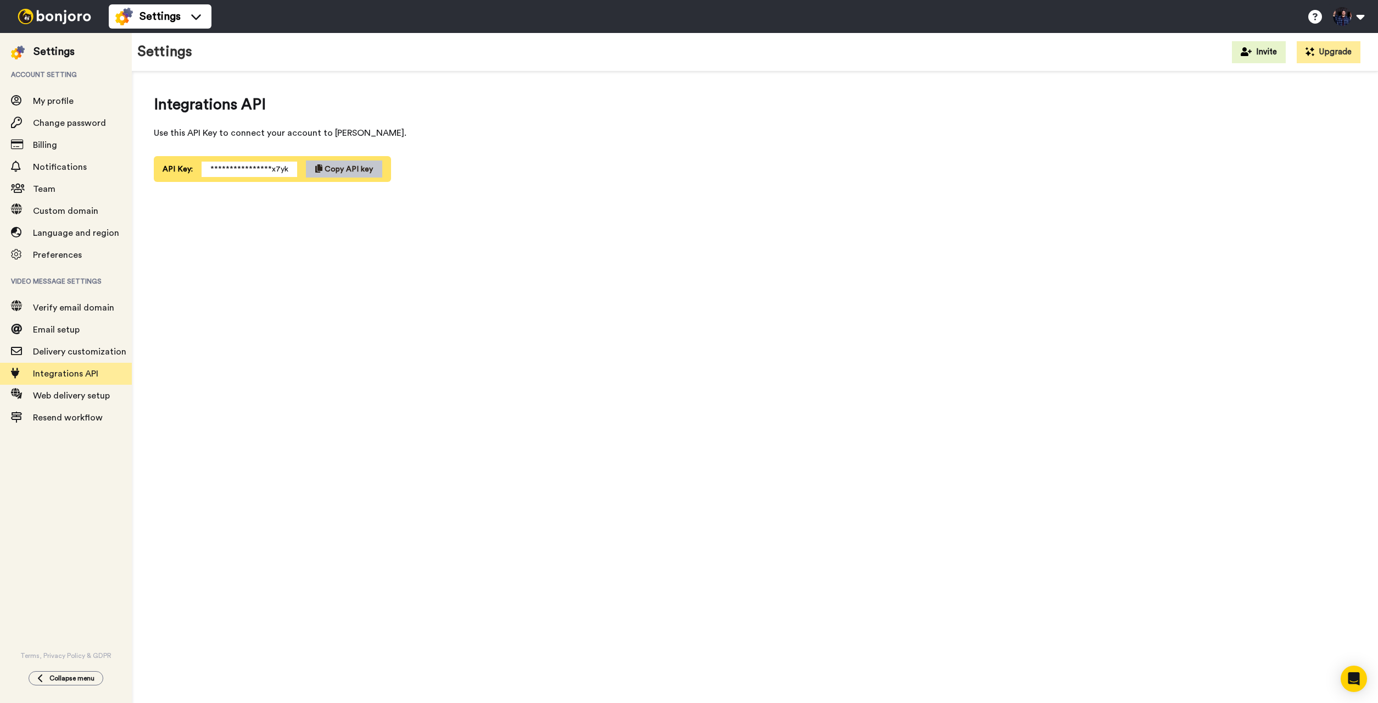
click at [255, 168] on span "**********" at bounding box center [250, 169] width 96 height 15
click at [365, 165] on button "Copy API key" at bounding box center [344, 168] width 76 height 17
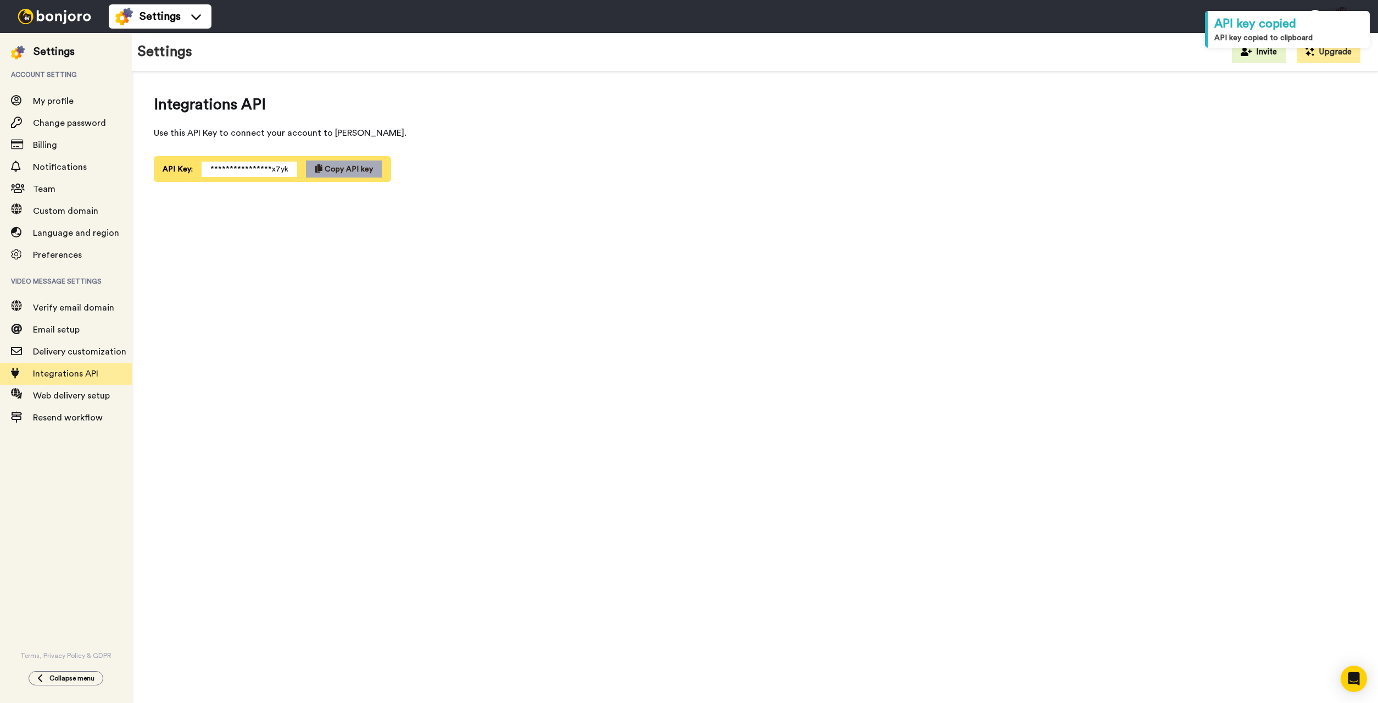
click at [365, 165] on button "Copy API key" at bounding box center [344, 168] width 76 height 17
click at [417, 132] on span "Use this API Key to connect your account to [PERSON_NAME]." at bounding box center [456, 132] width 604 height 13
